Goal: Communication & Community: Answer question/provide support

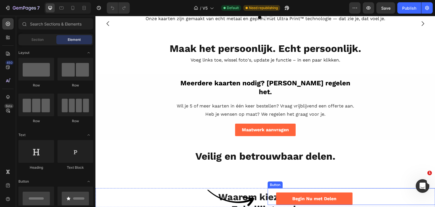
click at [379, 195] on div "Begin Nu met Delen Button" at bounding box center [352, 196] width 168 height 17
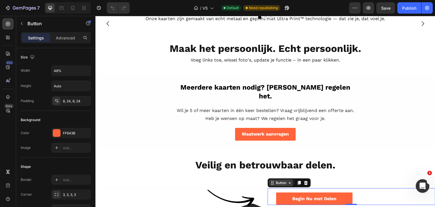
click at [275, 184] on div "Button" at bounding box center [281, 182] width 13 height 5
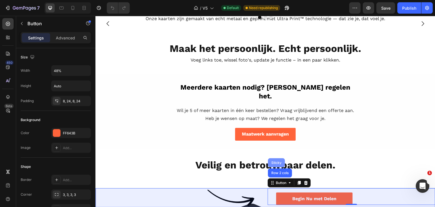
click at [273, 164] on div "Sticky" at bounding box center [276, 162] width 17 height 9
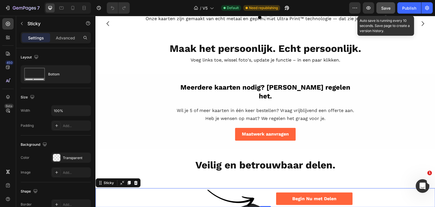
click at [385, 10] on span "Save" at bounding box center [385, 8] width 9 height 5
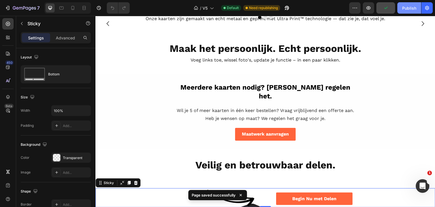
click at [401, 9] on button "Publish" at bounding box center [410, 7] width 24 height 11
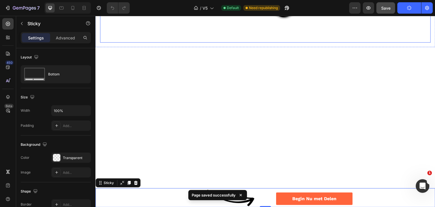
scroll to position [1020, 0]
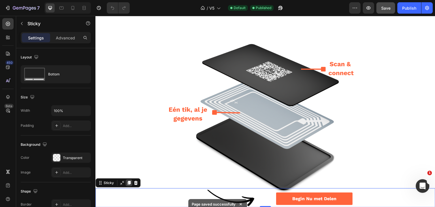
click at [128, 183] on icon at bounding box center [129, 183] width 3 height 4
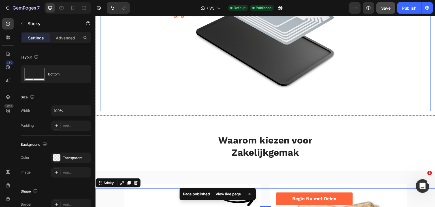
scroll to position [1162, 0]
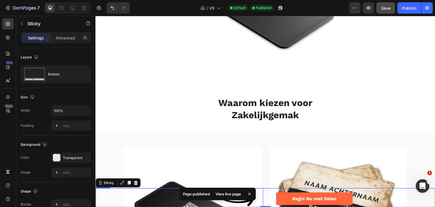
click at [120, 198] on div at bounding box center [175, 197] width 159 height 19
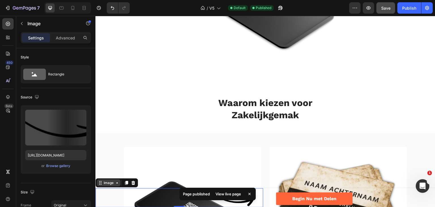
click at [109, 184] on div "Image" at bounding box center [109, 182] width 12 height 5
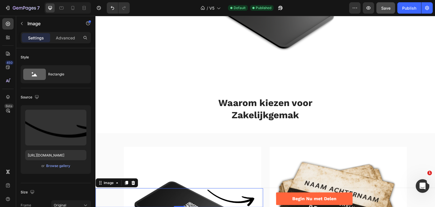
click at [233, 201] on img at bounding box center [231, 197] width 48 height 19
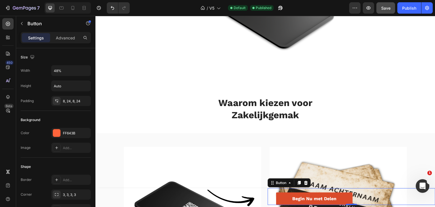
click at [280, 200] on link "Begin Nu met Delen" at bounding box center [314, 198] width 77 height 13
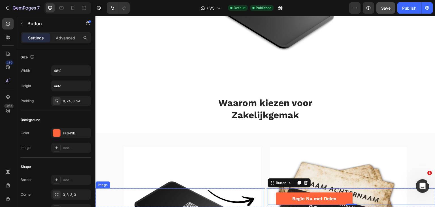
drag, startPoint x: 224, startPoint y: 194, endPoint x: 209, endPoint y: 194, distance: 14.5
click at [223, 194] on img at bounding box center [231, 197] width 48 height 19
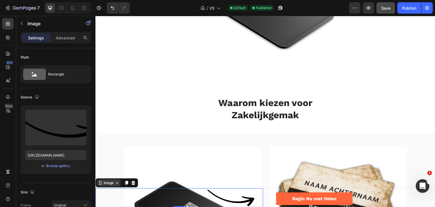
click at [105, 185] on div "Image" at bounding box center [109, 182] width 12 height 5
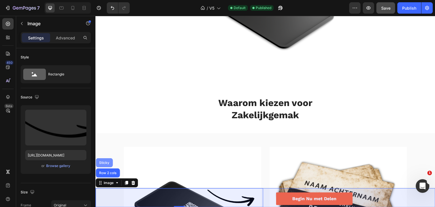
click at [105, 165] on div "Sticky" at bounding box center [104, 162] width 17 height 9
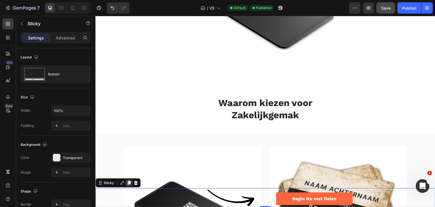
click at [128, 182] on icon at bounding box center [129, 183] width 3 height 4
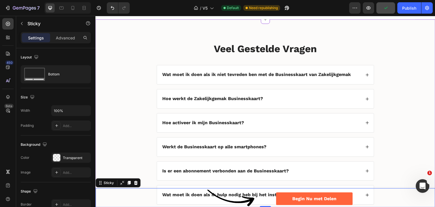
scroll to position [1913, 0]
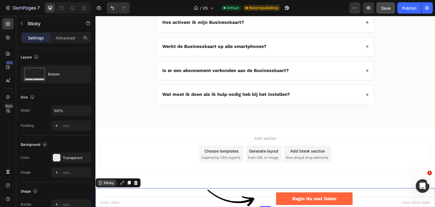
click at [102, 182] on icon at bounding box center [100, 183] width 5 height 5
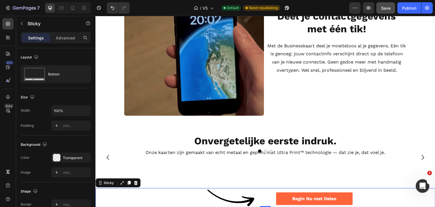
scroll to position [425, 0]
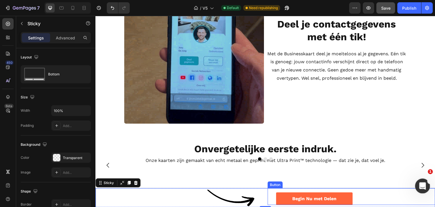
click at [427, 165] on img at bounding box center [377, 165] width 109 height 0
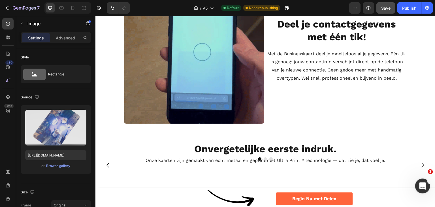
click at [421, 183] on icon "Open Intercom Messenger" at bounding box center [421, 185] width 9 height 9
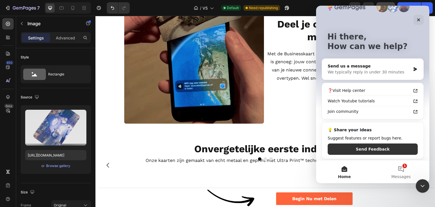
scroll to position [15, 0]
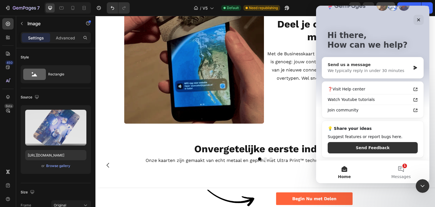
click at [363, 67] on div "Send us a message" at bounding box center [369, 65] width 83 height 6
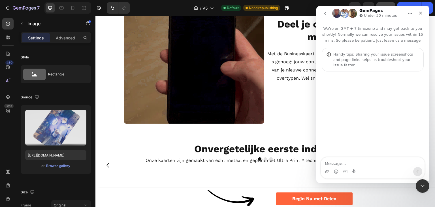
scroll to position [0, 0]
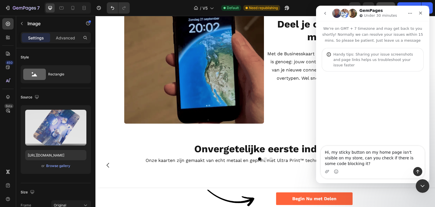
type textarea "Hi, my sticky button on my home page isn't visible on my store, can you check i…"
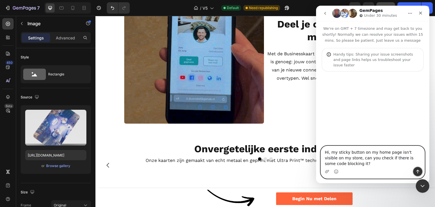
click at [416, 169] on icon "Send a message…" at bounding box center [418, 171] width 5 height 5
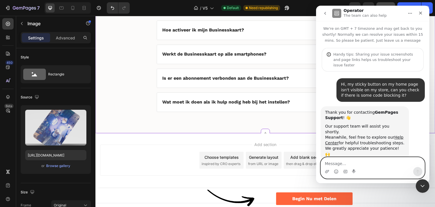
scroll to position [1913, 0]
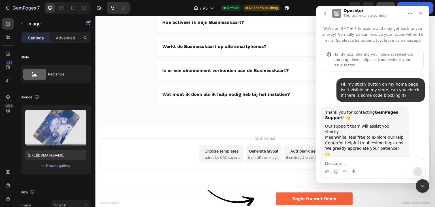
click at [302, 9] on div "/ V5 Default Need republishing" at bounding box center [241, 7] width 215 height 11
click at [205, 10] on span "V5" at bounding box center [205, 8] width 5 height 6
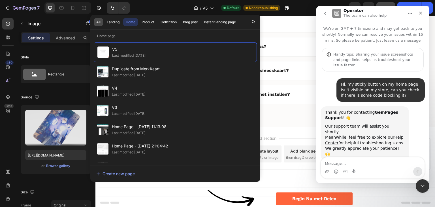
drag, startPoint x: 209, startPoint y: 22, endPoint x: 97, endPoint y: 23, distance: 112.5
click at [97, 23] on div "All Landing Home Product Collection Blog post Instant landing page" at bounding box center [166, 22] width 152 height 15
click at [97, 23] on div "All" at bounding box center [98, 22] width 4 height 5
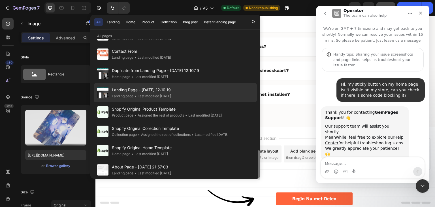
scroll to position [268, 0]
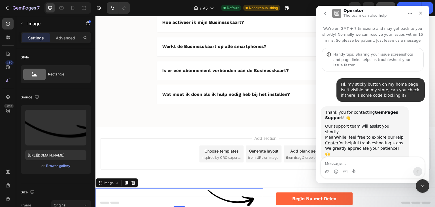
click at [150, 196] on div at bounding box center [175, 197] width 159 height 19
click at [158, 159] on div "Add section Choose templates inspired by CRO experts Generate layout from URL o…" at bounding box center [265, 153] width 331 height 31
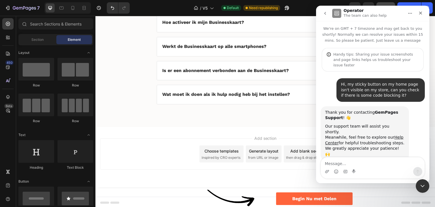
click at [215, 150] on div "Choose templates" at bounding box center [222, 151] width 34 height 6
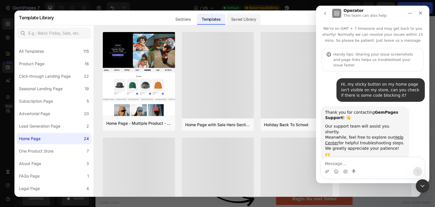
click at [249, 22] on div "Saved Library" at bounding box center [244, 19] width 34 height 11
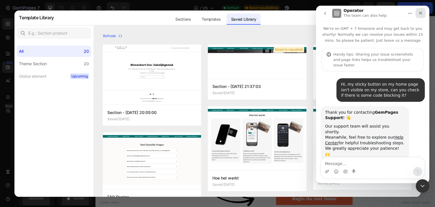
click at [421, 13] on icon "Close" at bounding box center [420, 13] width 3 height 3
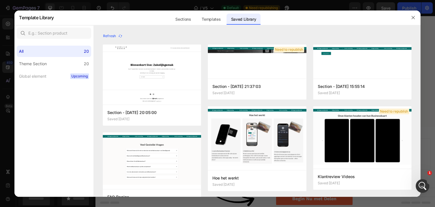
scroll to position [0, 0]
click at [71, 33] on input "text" at bounding box center [54, 32] width 75 height 11
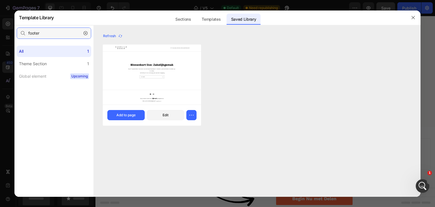
type input "footer"
click at [145, 78] on img at bounding box center [152, 74] width 98 height 60
click at [165, 116] on div "Edit" at bounding box center [166, 115] width 6 height 5
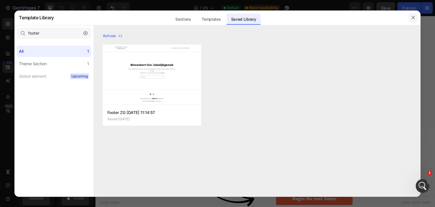
click at [415, 17] on icon "button" at bounding box center [413, 17] width 5 height 5
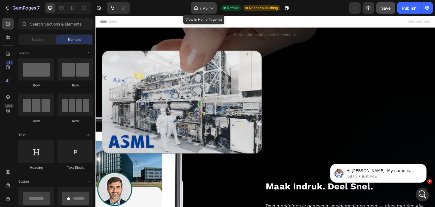
click at [202, 8] on div "/ V5" at bounding box center [204, 7] width 26 height 11
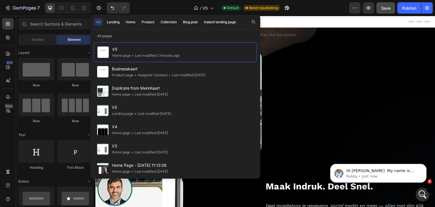
click at [317, 6] on div "/ V5 Default Need republishing" at bounding box center [241, 7] width 215 height 11
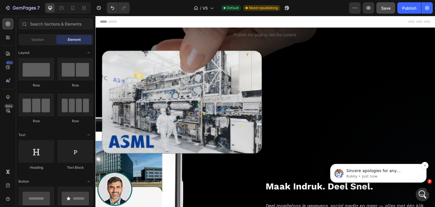
scroll to position [69, 0]
click at [391, 175] on p "Rukky • Just now" at bounding box center [383, 176] width 73 height 5
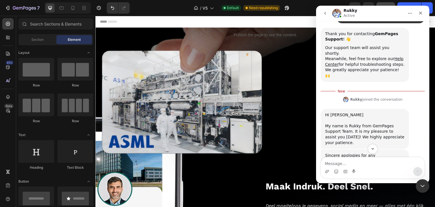
scroll to position [78, 0]
type textarea "Hi [PERSON_NAME], no problem."
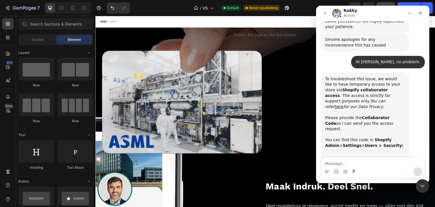
scroll to position [196, 0]
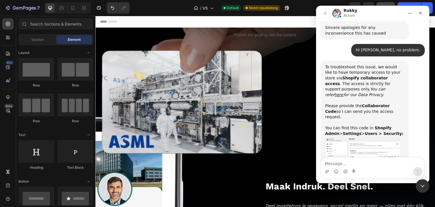
click at [370, 103] on b "Collaborator Code" at bounding box center [357, 108] width 65 height 10
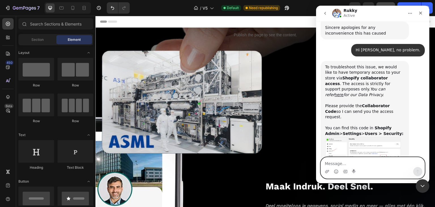
click at [357, 161] on textarea "Message…" at bounding box center [373, 162] width 104 height 10
paste textarea "3828"
type textarea "Code: 3828"
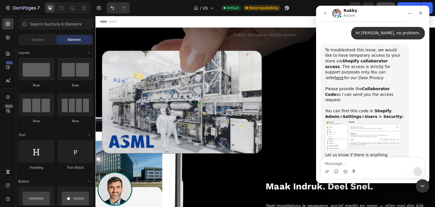
click at [381, 120] on img "Rukky says…" at bounding box center [363, 135] width 76 height 30
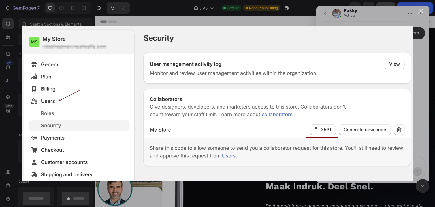
click at [423, 101] on div "Intercom messenger" at bounding box center [217, 103] width 435 height 207
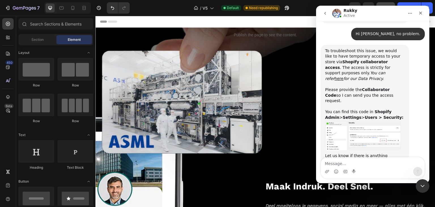
scroll to position [213, 0]
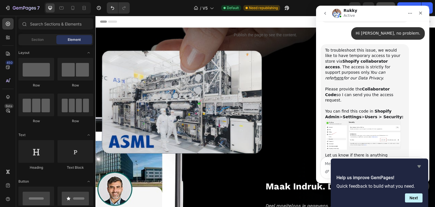
click at [419, 164] on icon "Hide survey" at bounding box center [419, 166] width 7 height 7
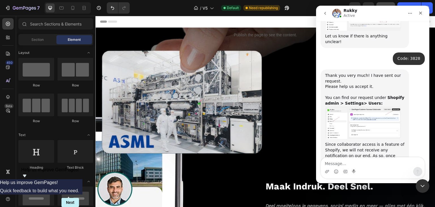
scroll to position [332, 0]
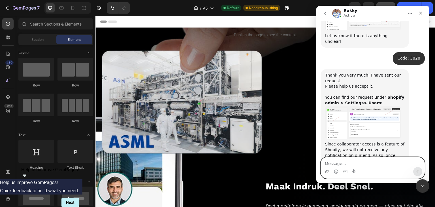
click at [346, 161] on textarea "Message…" at bounding box center [373, 162] width 104 height 10
type textarea "y"
type textarea "Yes all good Rukky"
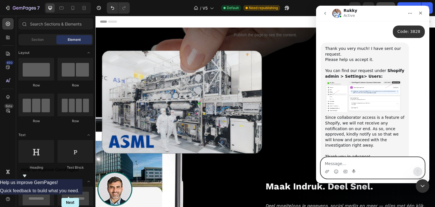
scroll to position [372, 0]
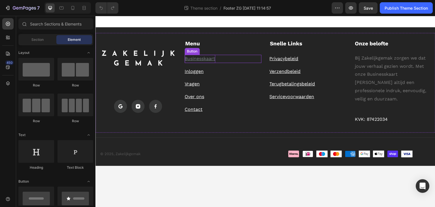
click at [201, 61] on p "Businesskaart" at bounding box center [200, 59] width 31 height 8
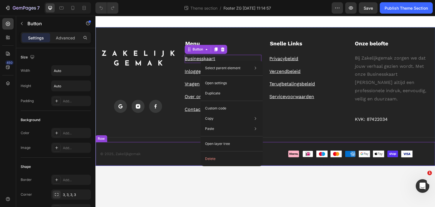
click at [176, 142] on div "© 2025, Zakelijkgemak Text block Klarna Pay Now iDEAL American Express Custom C…" at bounding box center [266, 154] width 340 height 24
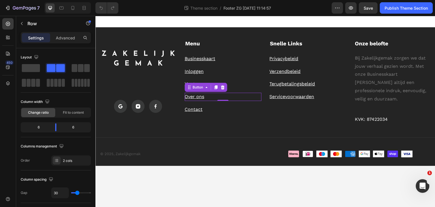
click at [191, 86] on div "Button" at bounding box center [206, 87] width 43 height 9
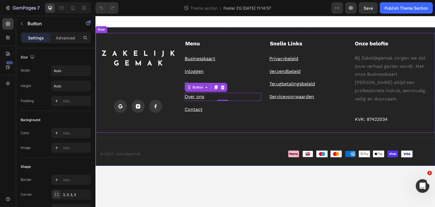
click at [164, 84] on div "Image Icon Icon Icon Icon List" at bounding box center [138, 82] width 77 height 84
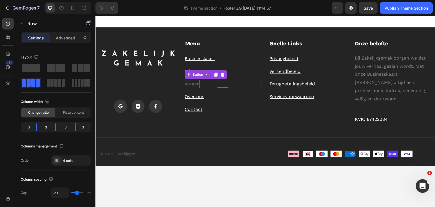
click at [193, 85] on p "Vragen" at bounding box center [192, 84] width 15 height 8
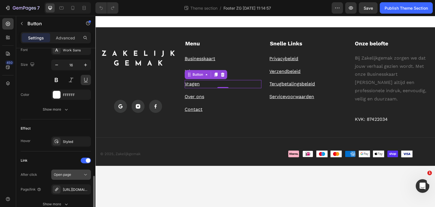
scroll to position [255, 0]
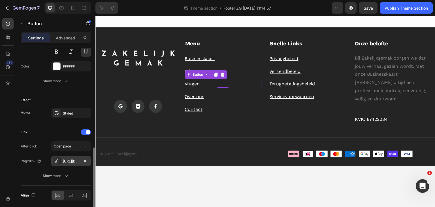
click at [76, 159] on div "https://www.mijnzakelijkgemak.nl/vragen" at bounding box center [71, 161] width 16 height 5
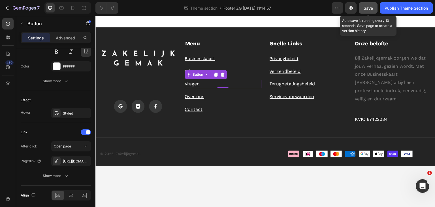
click at [369, 6] on span "Save" at bounding box center [368, 8] width 9 height 5
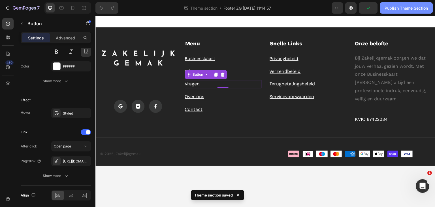
click at [398, 9] on div "Publish Theme Section" at bounding box center [406, 8] width 43 height 6
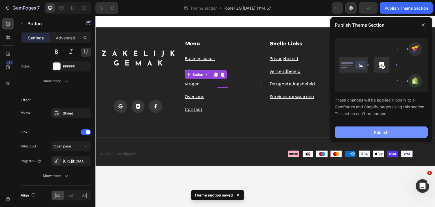
click at [383, 130] on div "Publish" at bounding box center [381, 132] width 14 height 6
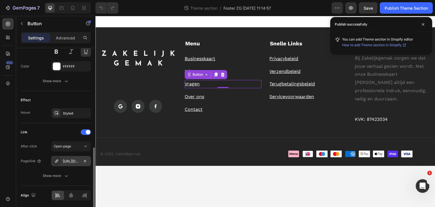
click at [74, 161] on div "https://www.mijnzakelijkgemak.nl/vragen" at bounding box center [71, 161] width 16 height 5
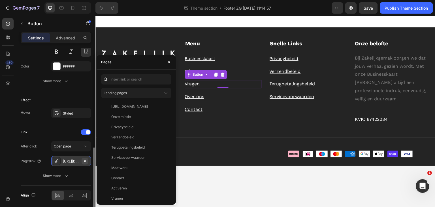
click at [85, 160] on icon "button" at bounding box center [85, 161] width 2 height 2
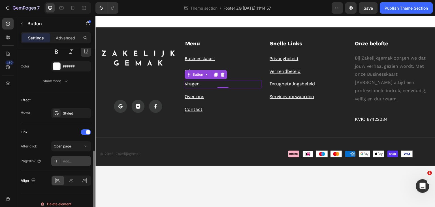
click at [71, 159] on div "Add..." at bounding box center [76, 161] width 27 height 5
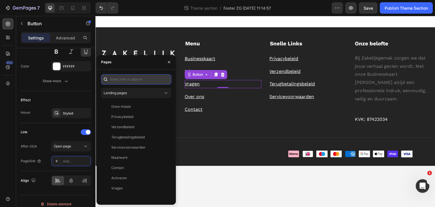
click at [118, 83] on input "text" at bounding box center [136, 79] width 70 height 10
paste input "https://www.mijnzakelijkgemak.nl/pages/vragen-1"
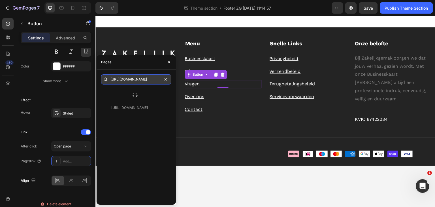
type input "https://www.mijnzakelijkgemak.nl/pages/vragen-1"
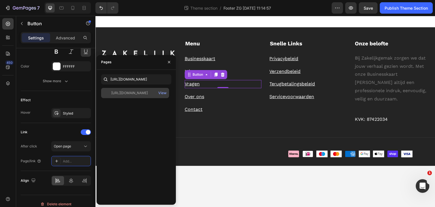
scroll to position [0, 0]
click at [126, 91] on div "https://www.mijnzakelijkgemak.nl/pages/vragen-1" at bounding box center [129, 92] width 37 height 5
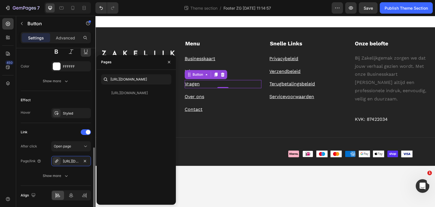
click at [36, 168] on div "After click Open page Page/link https://www.mijnzakelijkgemak.nl/vragen-1 Show …" at bounding box center [56, 161] width 70 height 40
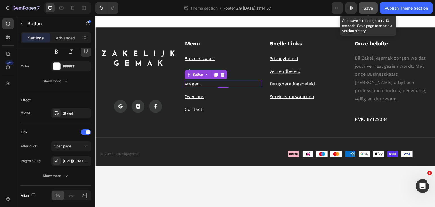
click at [371, 8] on span "Save" at bounding box center [368, 8] width 9 height 5
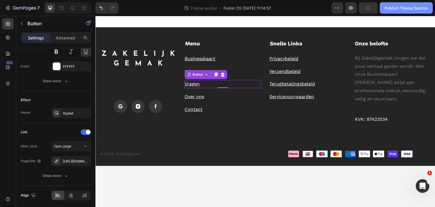
click at [402, 9] on div "Publish Theme Section" at bounding box center [406, 8] width 43 height 6
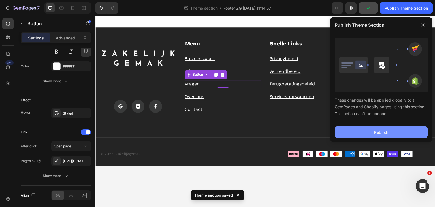
click at [380, 129] on div "Publish" at bounding box center [381, 132] width 14 height 6
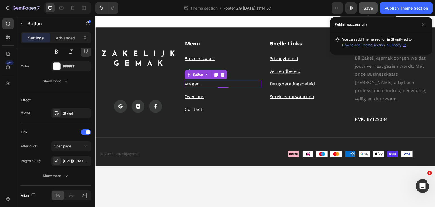
click at [375, 8] on button "Save" at bounding box center [368, 7] width 19 height 11
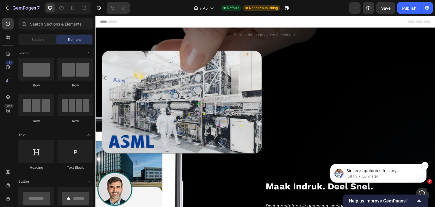
click at [362, 171] on span "Sincere apologies for any inconvenience this has caused. However, in this case,…" at bounding box center [381, 201] width 69 height 67
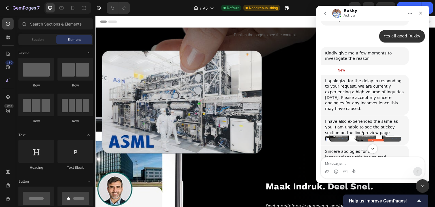
scroll to position [498, 0]
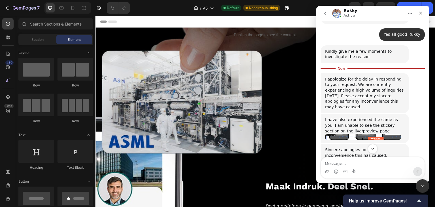
drag, startPoint x: 364, startPoint y: 106, endPoint x: 374, endPoint y: 117, distance: 14.7
click at [374, 147] on div "Sincere apologies for any inconvenience this has caused. However, in this case,…" at bounding box center [364, 186] width 79 height 78
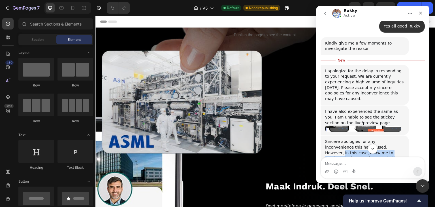
scroll to position [520, 0]
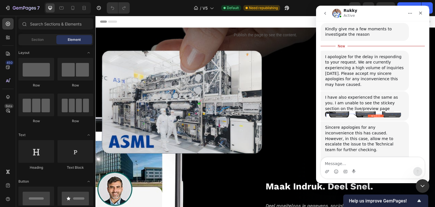
drag, startPoint x: 336, startPoint y: 106, endPoint x: 397, endPoint y: 123, distance: 63.7
click at [397, 125] on div "Sincere apologies for any inconvenience this has caused. However, in this case,…" at bounding box center [364, 164] width 79 height 78
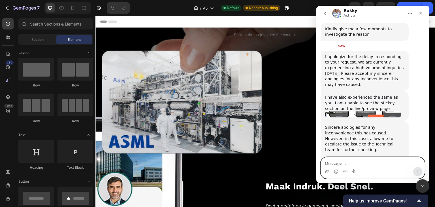
click at [375, 164] on textarea "Message…" at bounding box center [373, 162] width 104 height 10
type textarea "Hi [PERSON_NAME], understand, thanks for your clear communication."
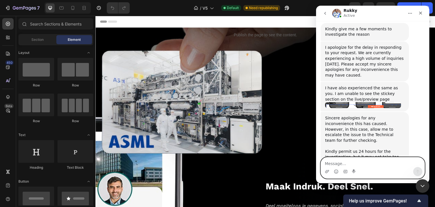
scroll to position [534, 0]
